Goal: Task Accomplishment & Management: Manage account settings

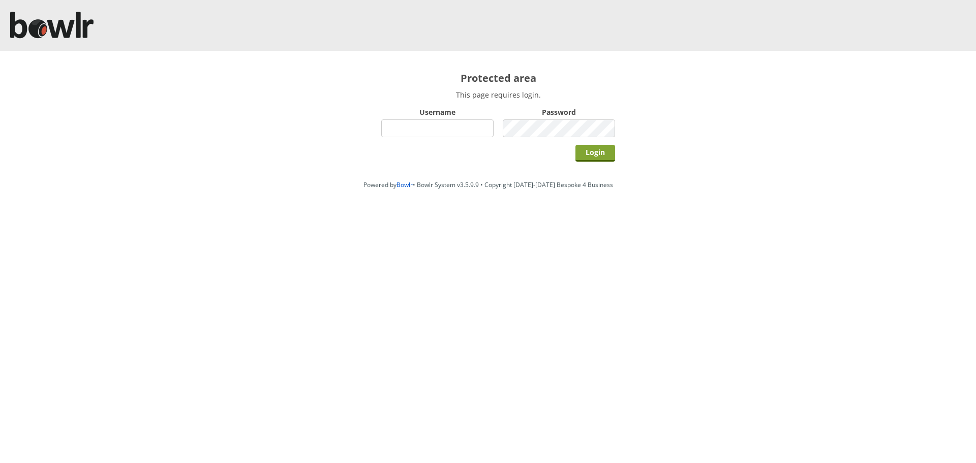
type input "hornseaindoorbowlsclub"
click at [594, 158] on input "Login" at bounding box center [596, 153] width 40 height 17
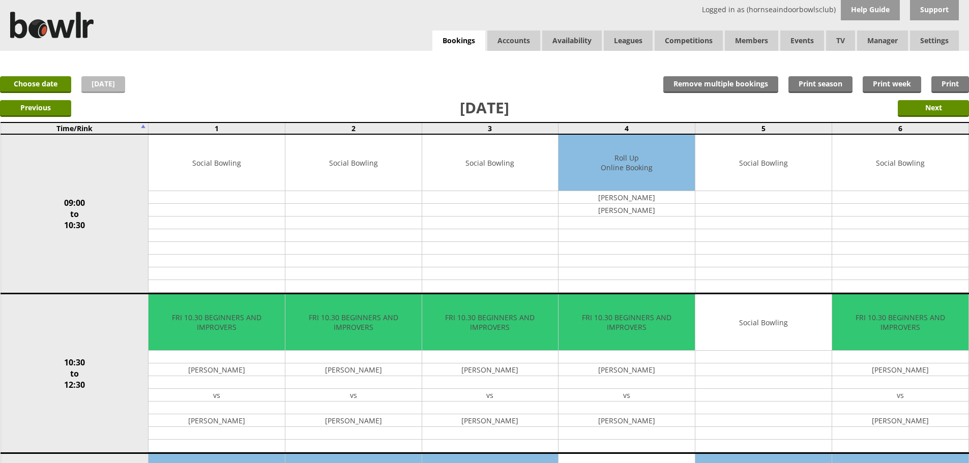
click at [89, 82] on link "Today" at bounding box center [103, 84] width 44 height 17
click at [68, 80] on link "Choose date" at bounding box center [35, 84] width 71 height 17
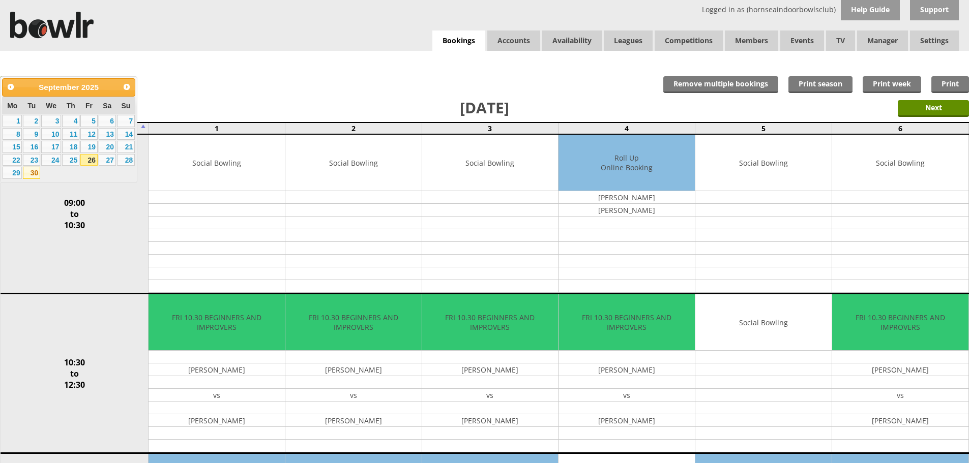
click at [36, 175] on link "30" at bounding box center [31, 173] width 17 height 12
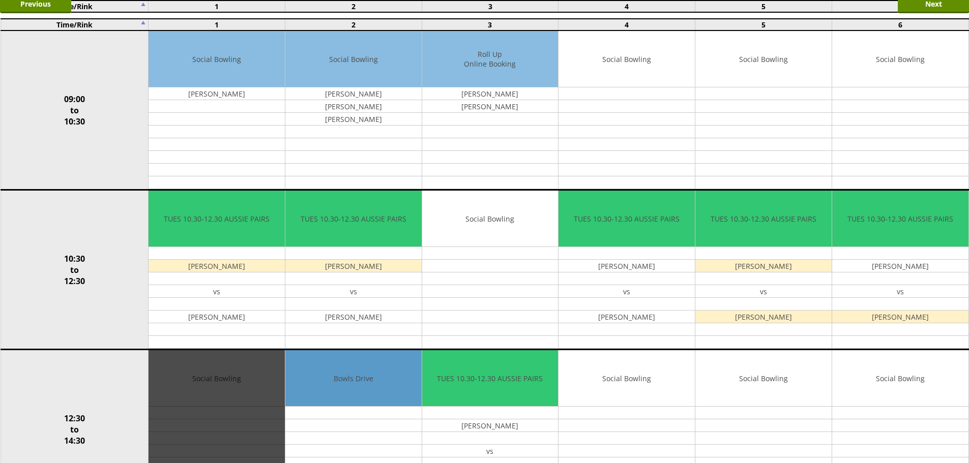
scroll to position [305, 0]
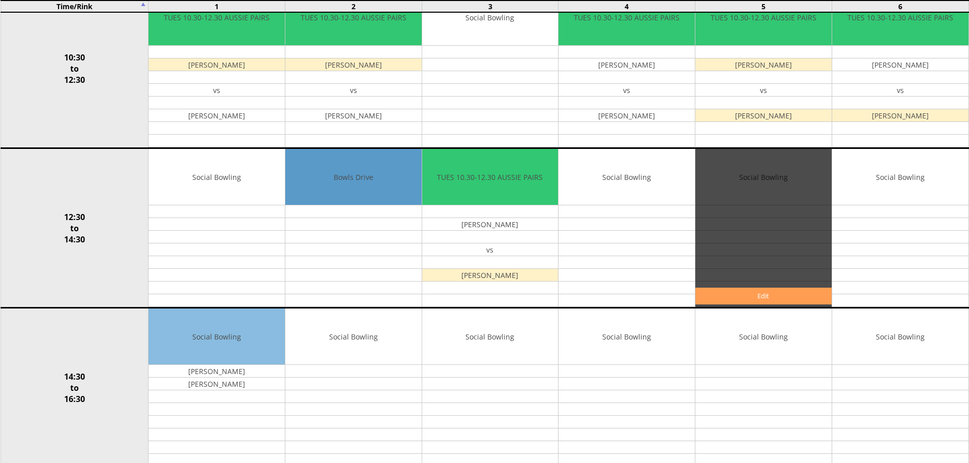
click at [801, 299] on link "Edit" at bounding box center [763, 296] width 136 height 17
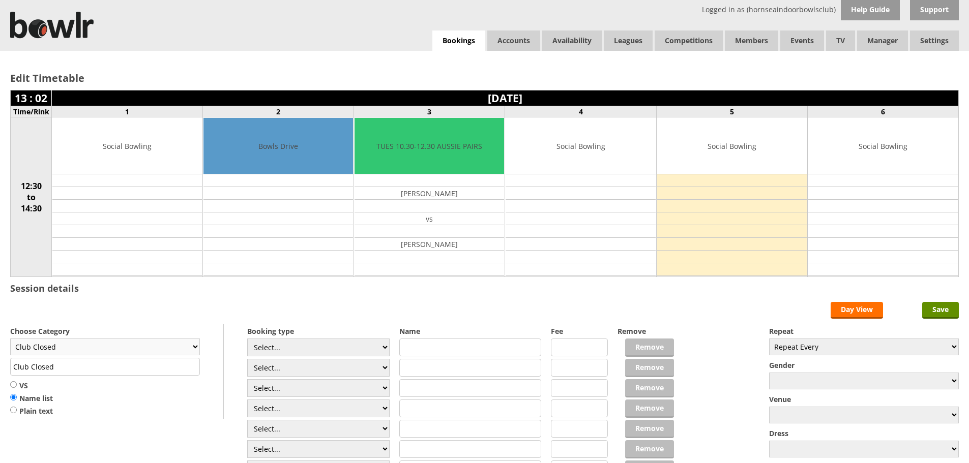
click at [155, 344] on select "Club Closed Singles League Triples League Pairs League Friendly Social Bowling …" at bounding box center [105, 347] width 190 height 17
select select "133"
click at [10, 339] on select "Club Closed Singles League Triples League Pairs League Friendly Social Bowling …" at bounding box center [105, 347] width 190 height 17
click at [118, 370] on input "Coaching" at bounding box center [105, 367] width 190 height 18
type input "Coaching with Ian"
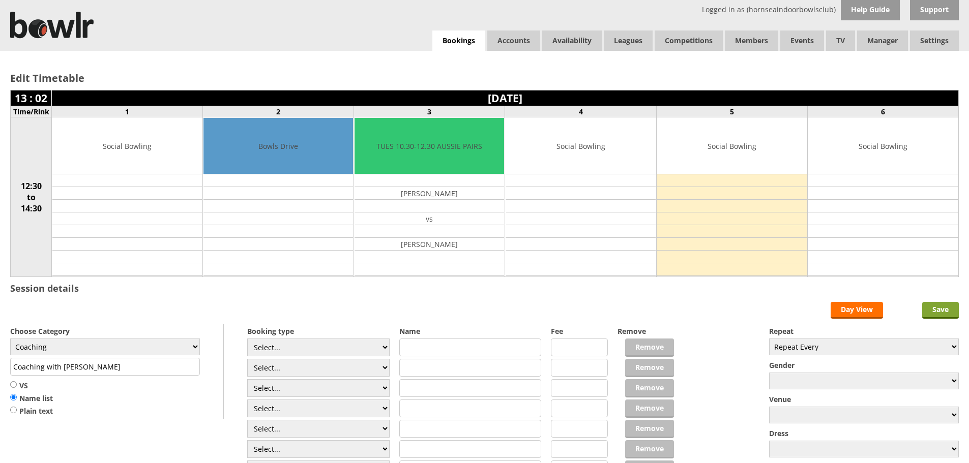
click at [946, 303] on input "Save" at bounding box center [940, 310] width 37 height 17
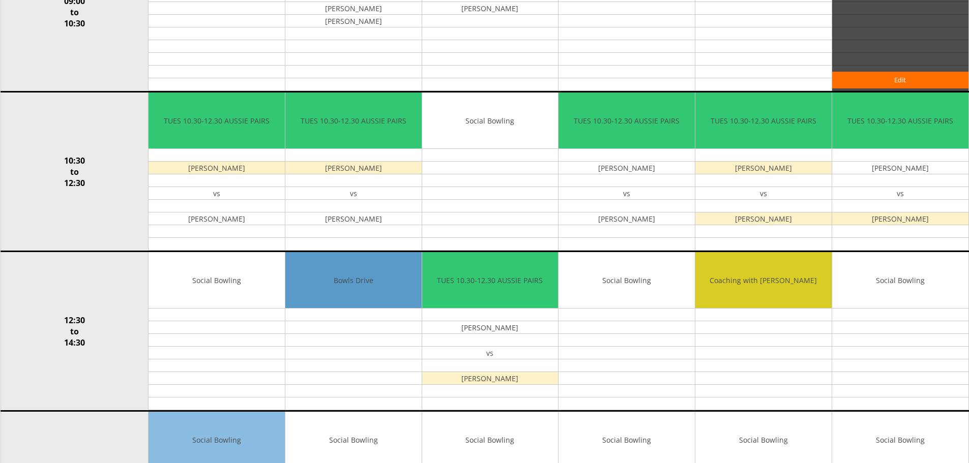
scroll to position [203, 0]
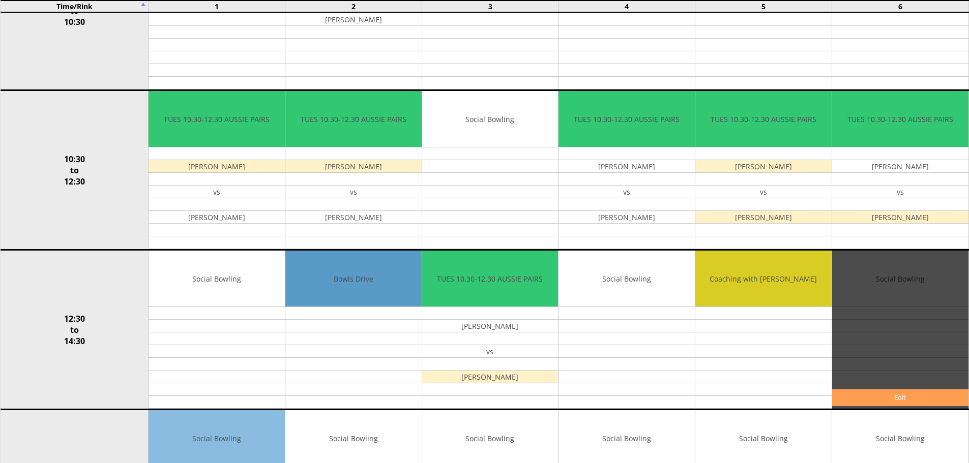
click at [874, 396] on link "Edit" at bounding box center [900, 397] width 136 height 17
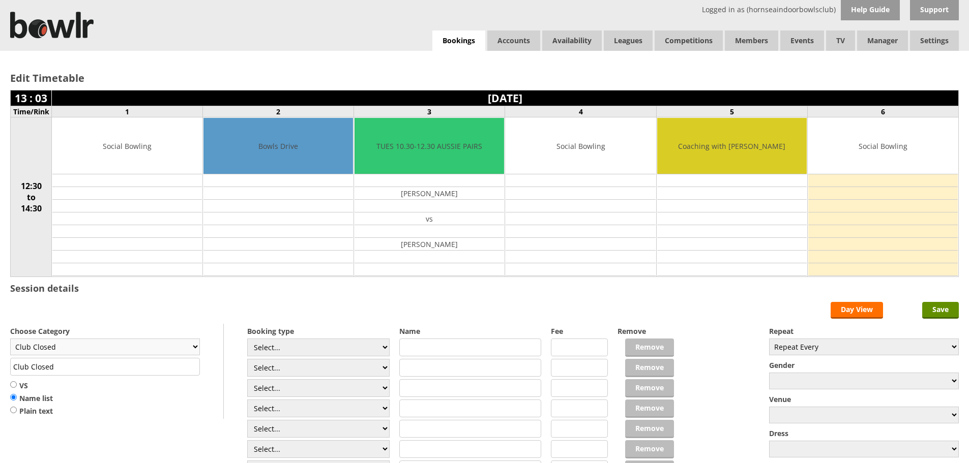
click at [112, 340] on select "Club Closed Singles League Triples League Pairs League Friendly Social Bowling …" at bounding box center [105, 347] width 190 height 17
select select "133"
click at [10, 339] on select "Club Closed Singles League Triples League Pairs League Friendly Social Bowling …" at bounding box center [105, 347] width 190 height 17
click at [92, 366] on input "Coaching" at bounding box center [105, 367] width 190 height 18
type input "Coaching with Ian"
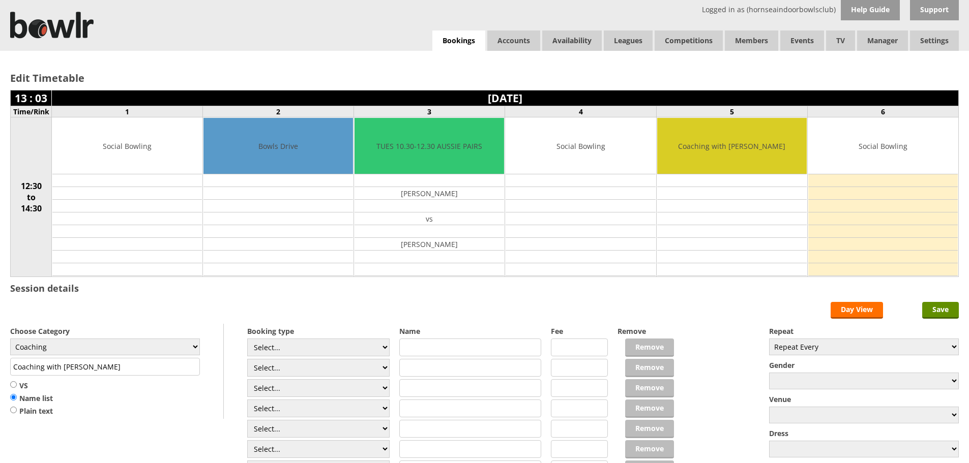
click at [457, 347] on input "text" at bounding box center [470, 348] width 142 height 18
type input "[PERSON_NAME] (4th Lesson)"
click at [430, 368] on input "text" at bounding box center [470, 368] width 142 height 18
click at [435, 367] on input "Jeremy Sothey" at bounding box center [470, 368] width 142 height 18
type input "Jeremy Southey"
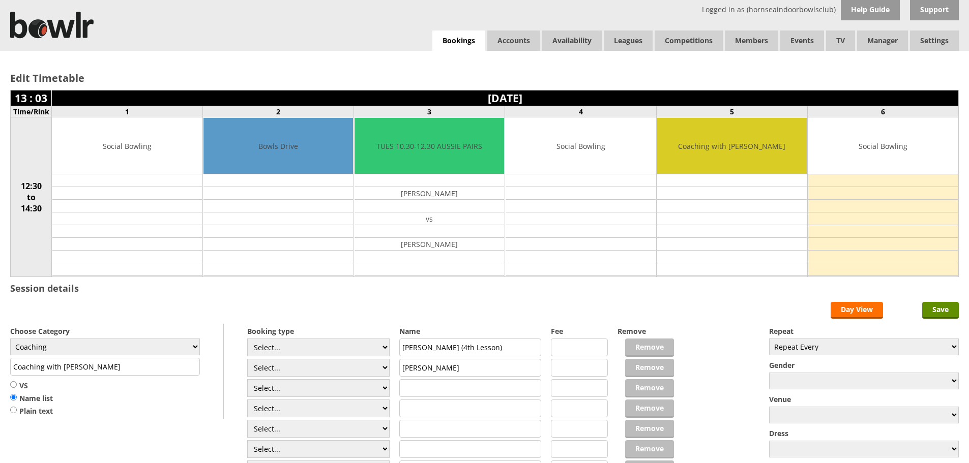
click at [513, 301] on div "Edit Timetable 13 : 03 Tuesday 30th September 2025 Time/Rink 1 2 3 4 5 6 12:30 …" at bounding box center [484, 281] width 969 height 461
click at [925, 311] on input "Save" at bounding box center [940, 310] width 37 height 17
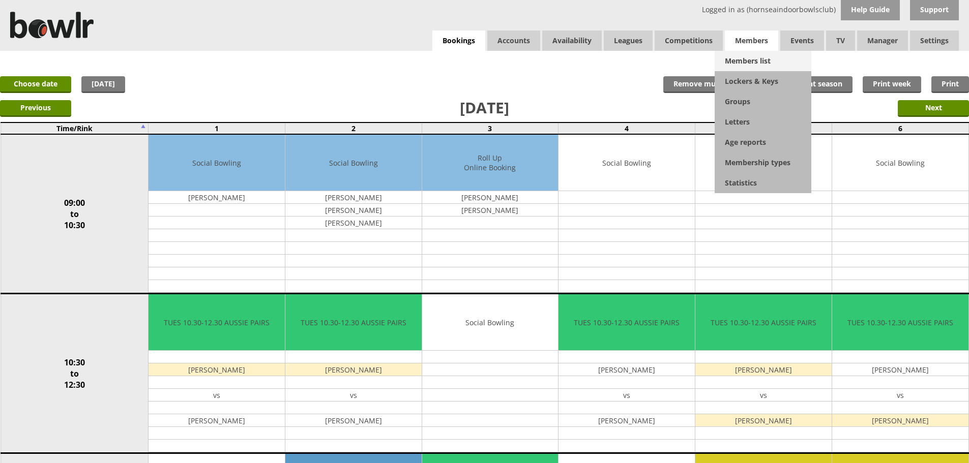
click at [746, 51] on link "Members list" at bounding box center [762, 61] width 97 height 20
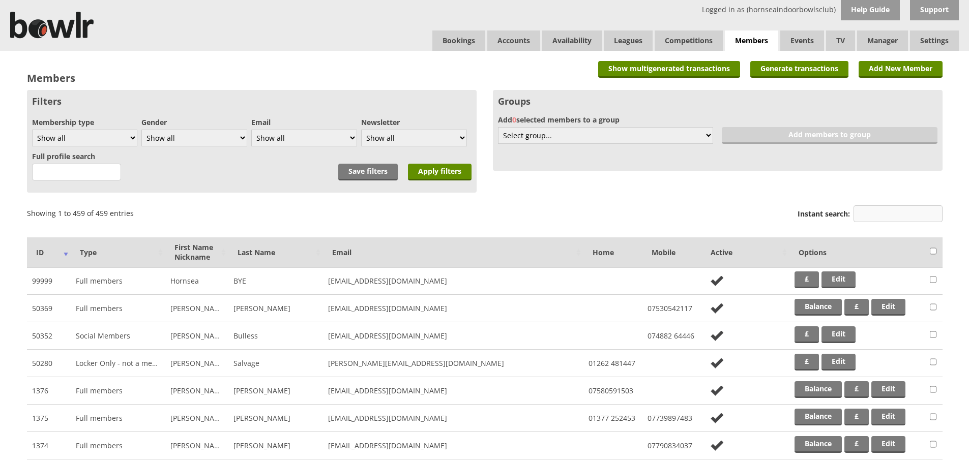
click at [914, 208] on input "Instant search:" at bounding box center [897, 213] width 89 height 17
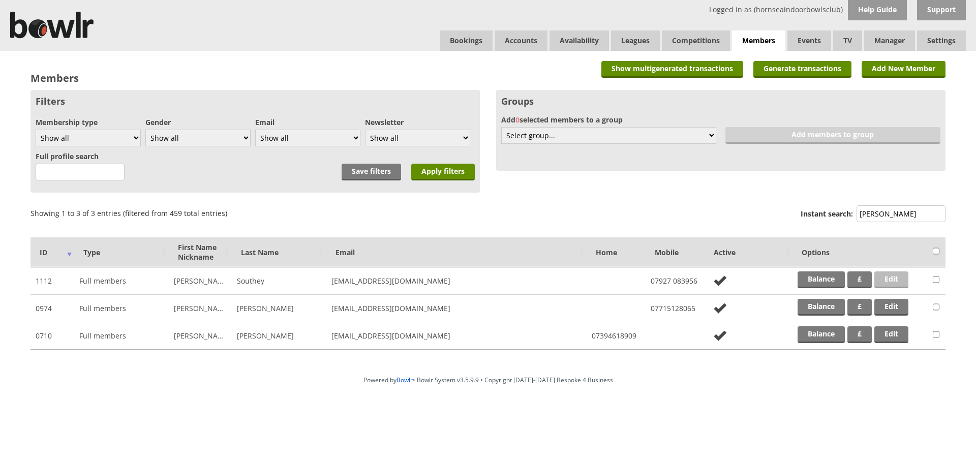
type input "jere"
click at [894, 277] on link "Edit" at bounding box center [891, 279] width 34 height 17
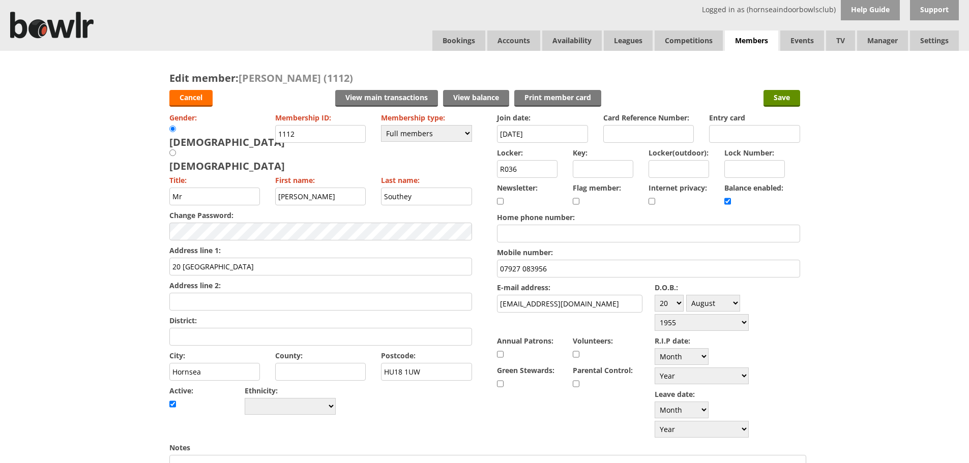
drag, startPoint x: 550, startPoint y: 307, endPoint x: 487, endPoint y: 318, distance: 63.4
click at [487, 318] on form "Cancel View main transactions View balance Print member card Save Gender: [DEMO…" at bounding box center [484, 460] width 630 height 751
click at [469, 38] on link "Bookings" at bounding box center [458, 41] width 53 height 20
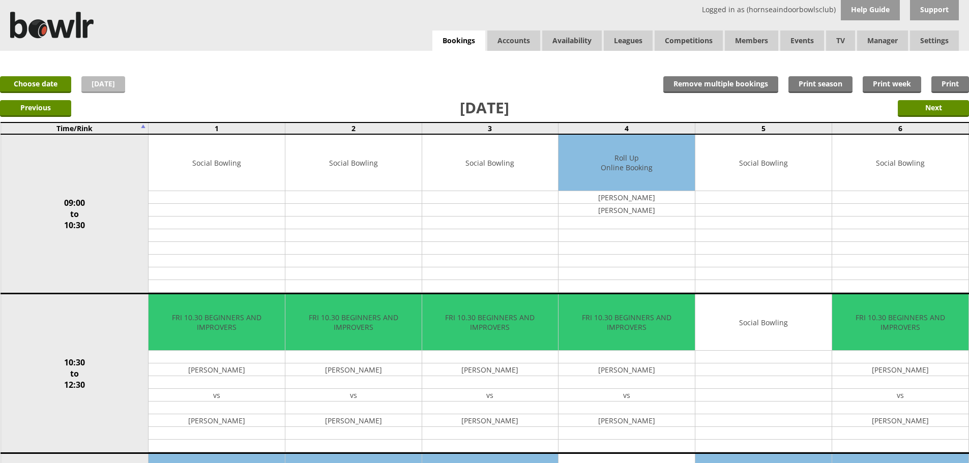
click at [87, 80] on link "[DATE]" at bounding box center [103, 84] width 44 height 17
click at [52, 87] on link "Choose date" at bounding box center [35, 84] width 71 height 17
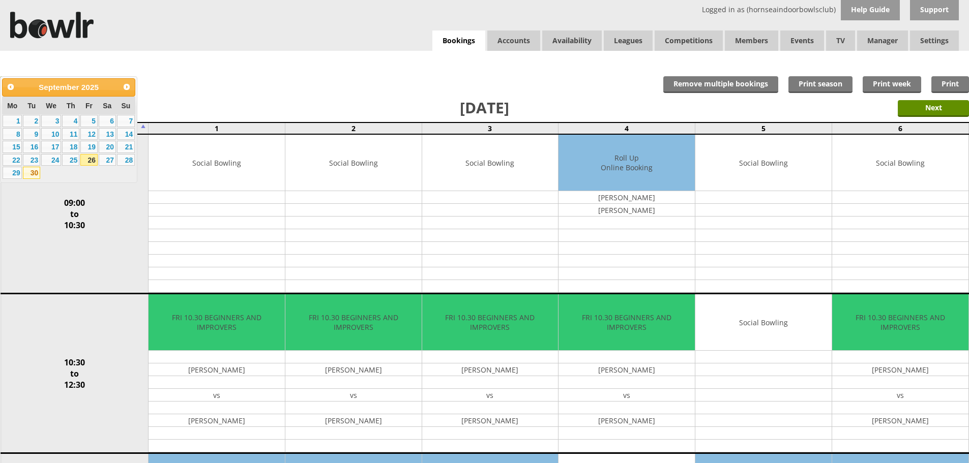
click at [32, 172] on link "30" at bounding box center [31, 173] width 17 height 12
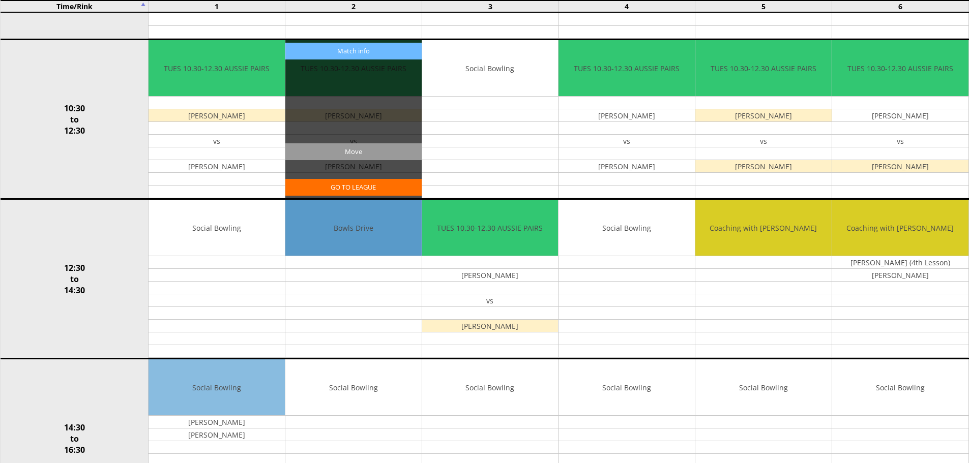
scroll to position [203, 0]
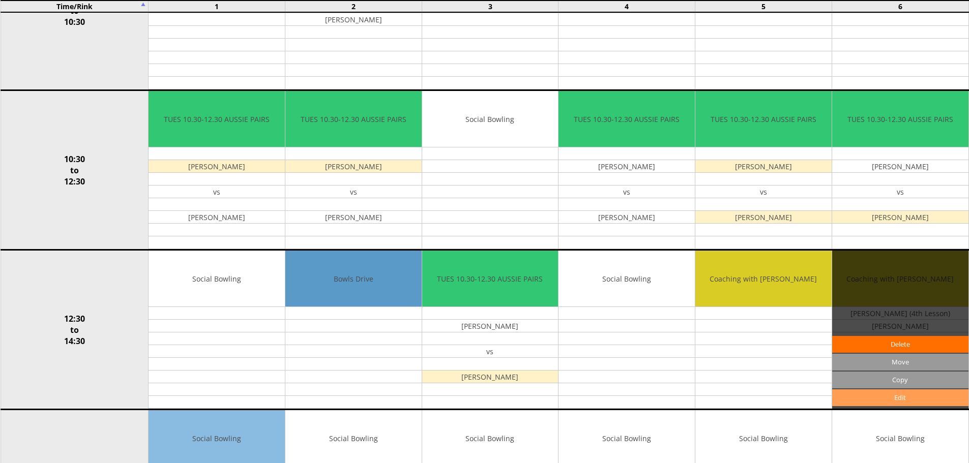
click at [913, 396] on link "Edit" at bounding box center [900, 397] width 136 height 17
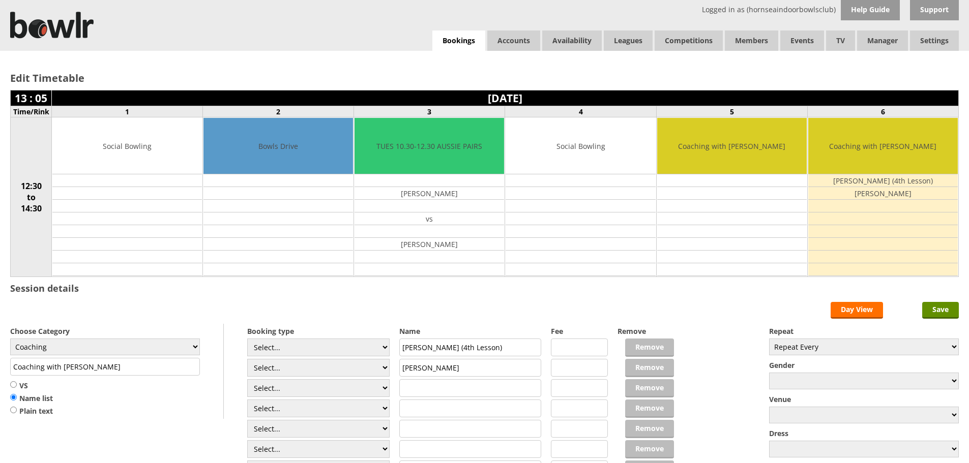
click at [432, 386] on input "text" at bounding box center [470, 388] width 142 height 18
type input "12:30pm"
click at [355, 366] on select "Select... Club Competition (Member) Club Competition (Visitor) National (Member…" at bounding box center [318, 368] width 142 height 18
select select "1_54"
click at [247, 359] on select "Select... Club Competition (Member) Club Competition (Visitor) National (Member…" at bounding box center [318, 368] width 142 height 18
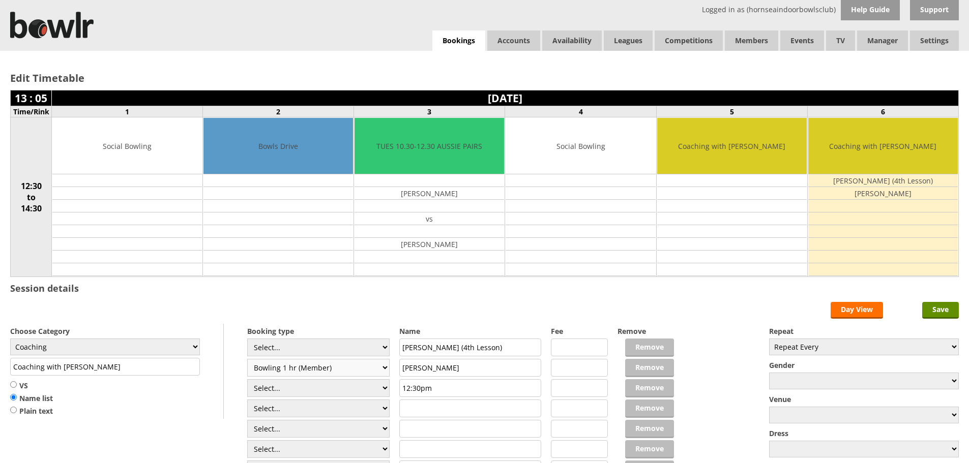
type input "Coaching"
type input "3.0000"
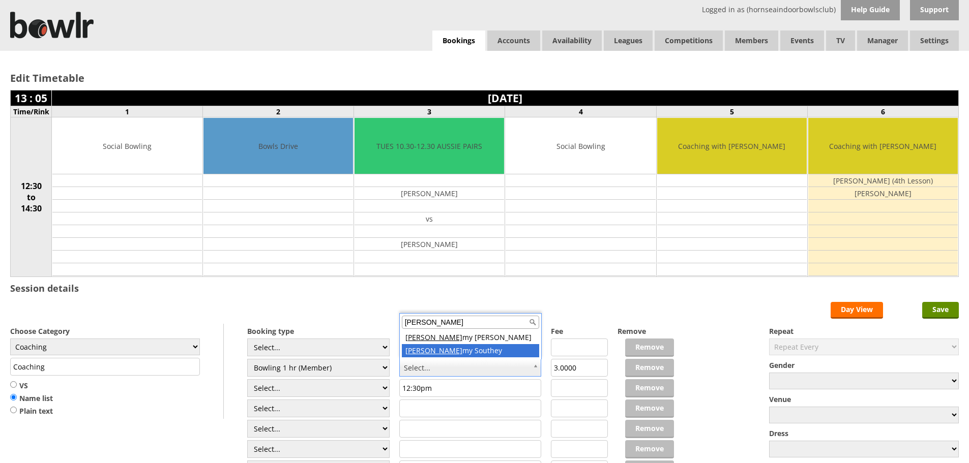
type input "jere"
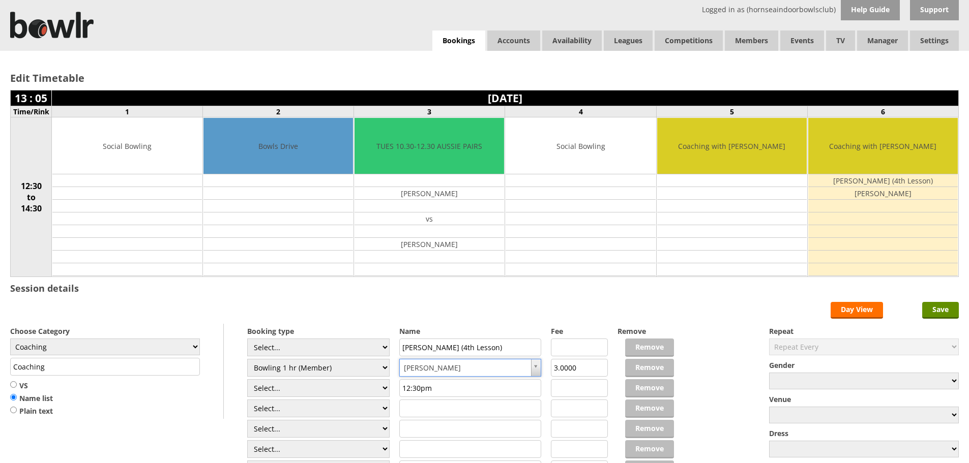
click at [442, 319] on form "Save Day View Choose Category Club Closed Singles League Triples League Pairs L…" at bounding box center [484, 401] width 948 height 199
click at [933, 305] on input "Save" at bounding box center [940, 310] width 37 height 17
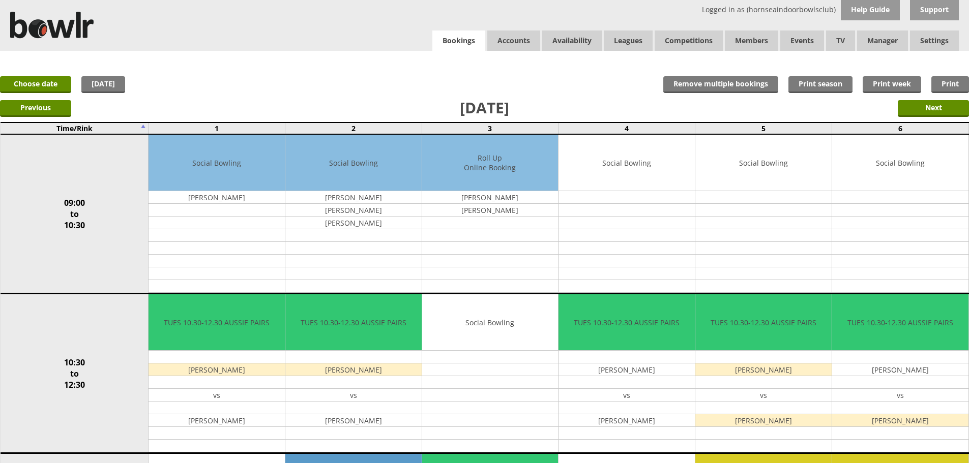
click at [459, 45] on link "Bookings" at bounding box center [458, 41] width 53 height 21
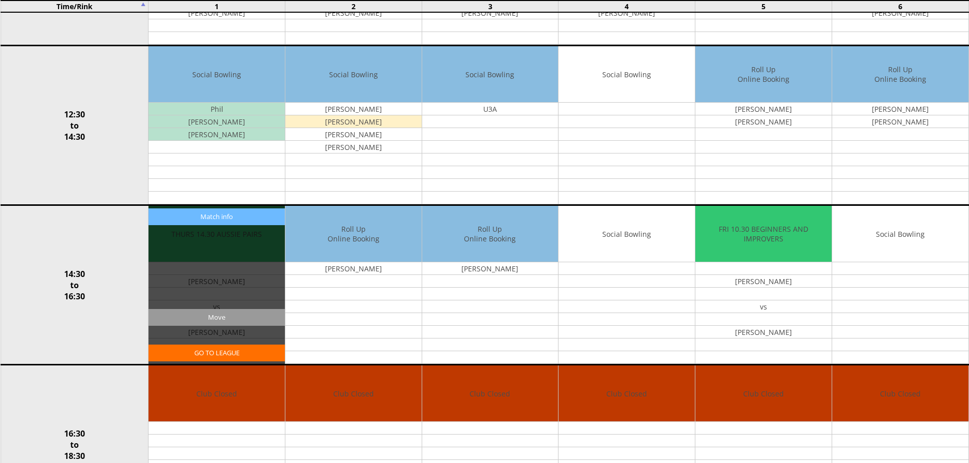
scroll to position [407, 0]
